Goal: Transaction & Acquisition: Purchase product/service

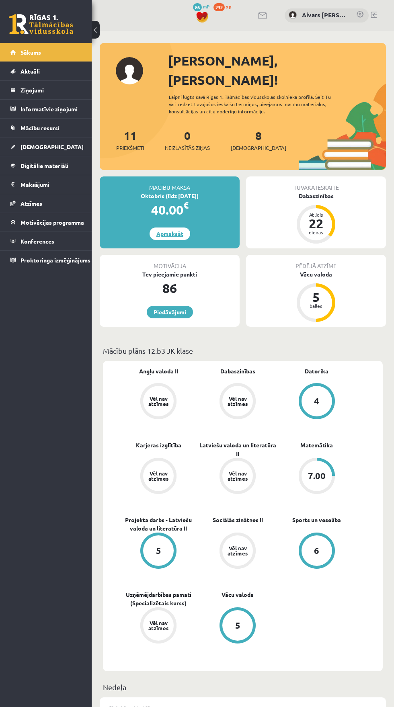
click at [172, 227] on link "Apmaksāt" at bounding box center [169, 233] width 41 height 12
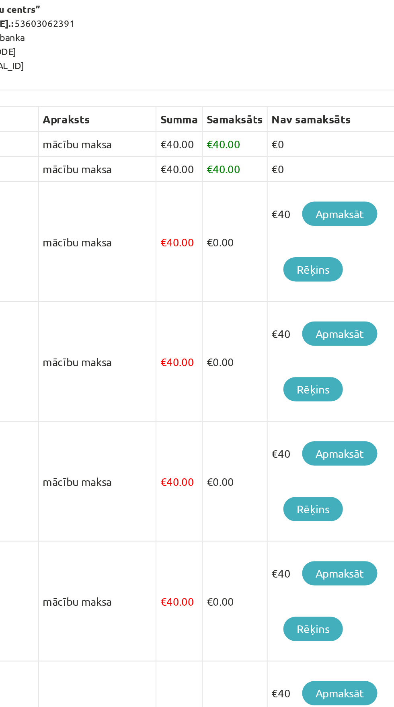
scroll to position [9, 0]
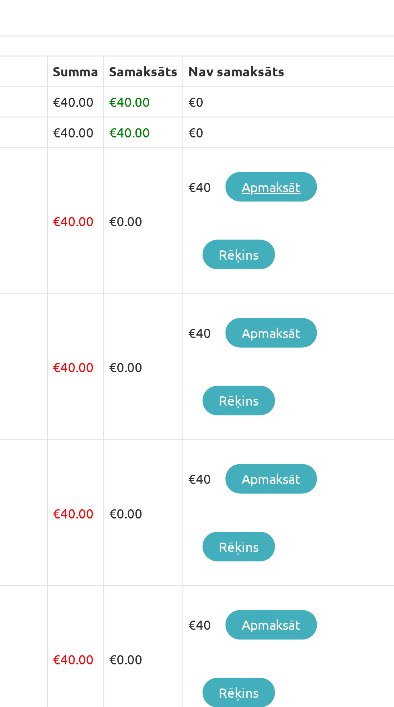
click at [329, 259] on link "Apmaksāt" at bounding box center [322, 260] width 39 height 12
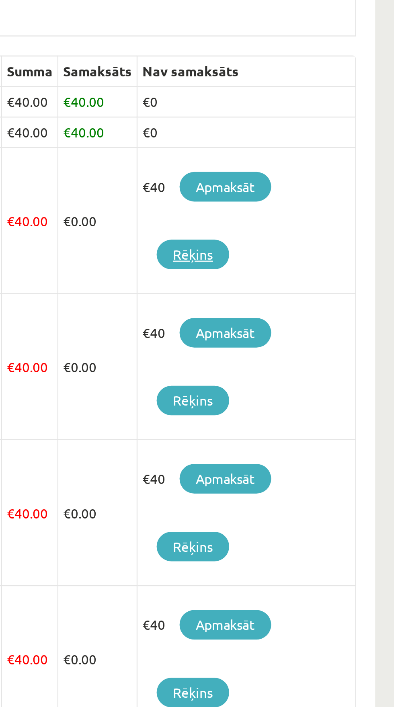
click at [317, 285] on link "Rēķins" at bounding box center [309, 289] width 31 height 12
